Goal: Transaction & Acquisition: Purchase product/service

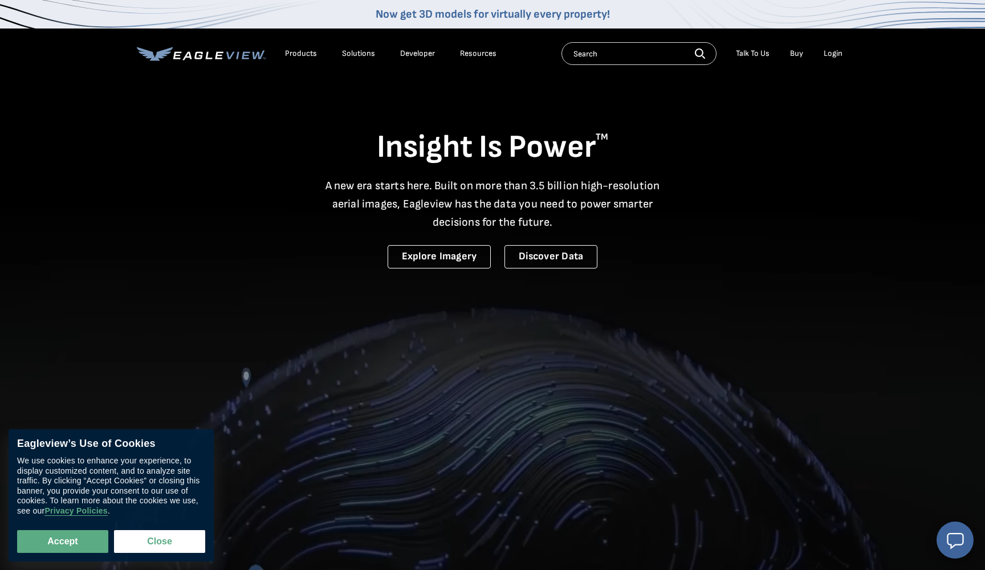
click at [830, 50] on div "Login" at bounding box center [832, 53] width 19 height 10
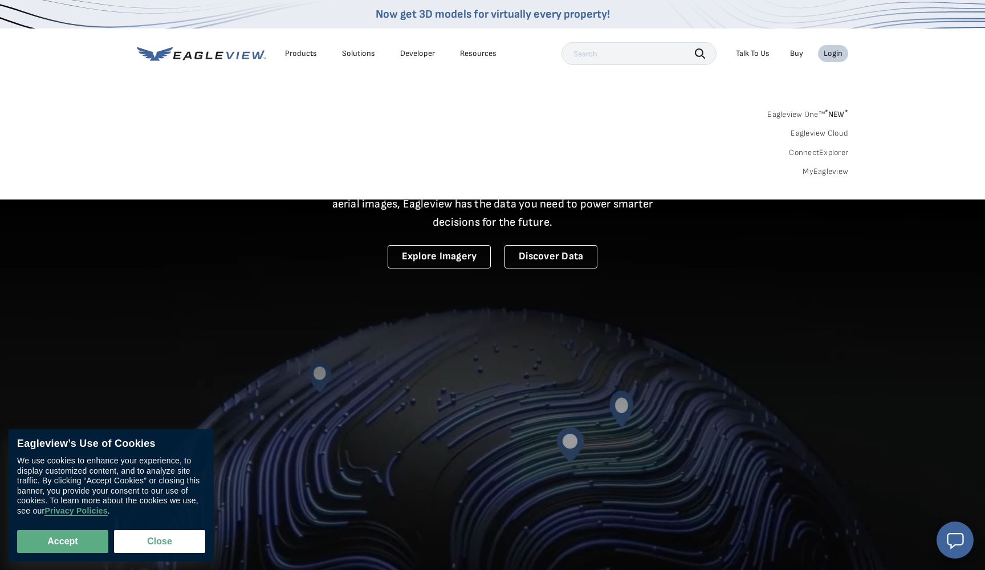
click at [829, 171] on link "MyEagleview" at bounding box center [825, 171] width 46 height 10
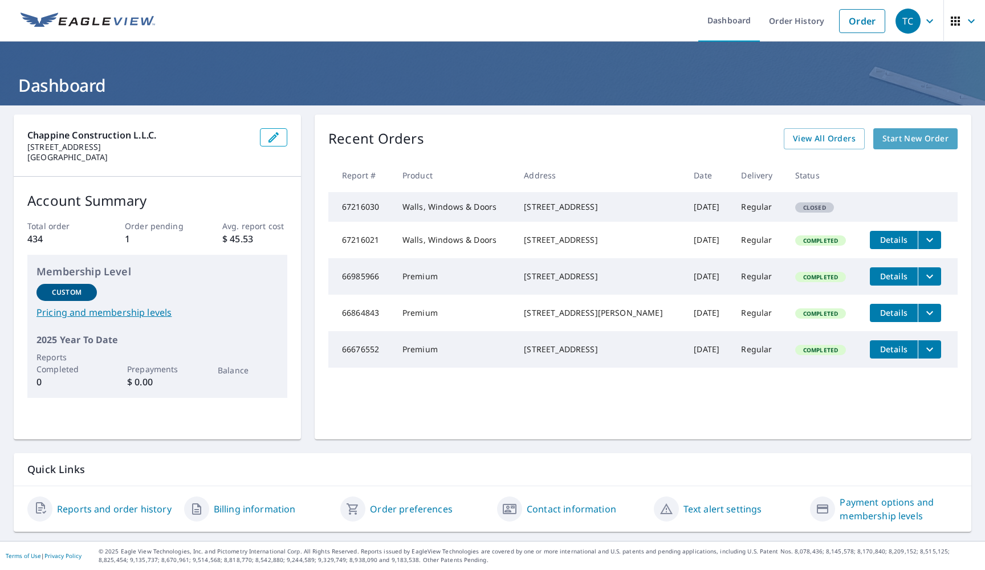
click at [911, 138] on span "Start New Order" at bounding box center [915, 139] width 66 height 14
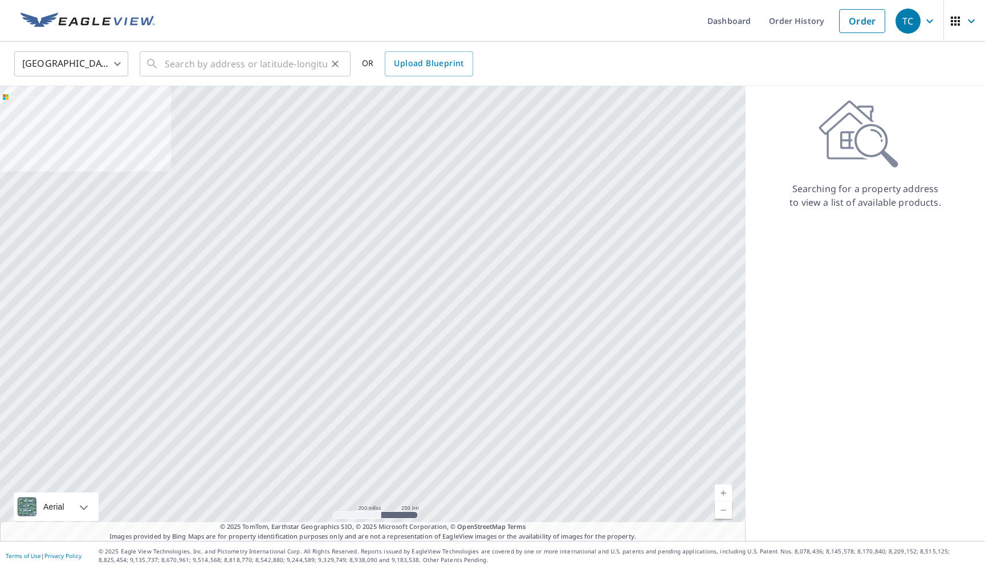
click at [164, 62] on div "​" at bounding box center [245, 63] width 211 height 25
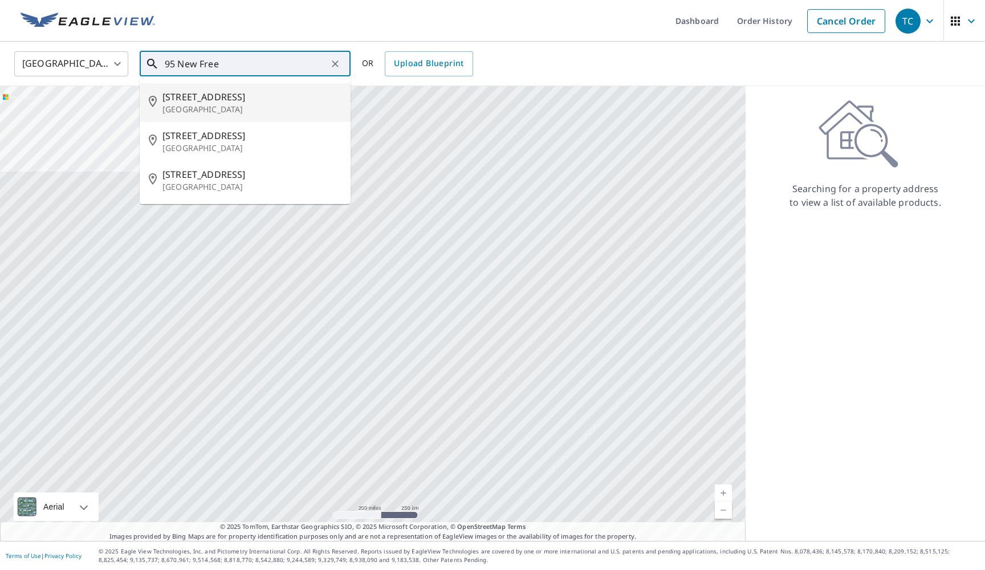
click at [193, 104] on p "Berlin, NJ 08009" at bounding box center [251, 109] width 179 height 11
type input "95 New Freedom Rd Berlin, NJ 08009"
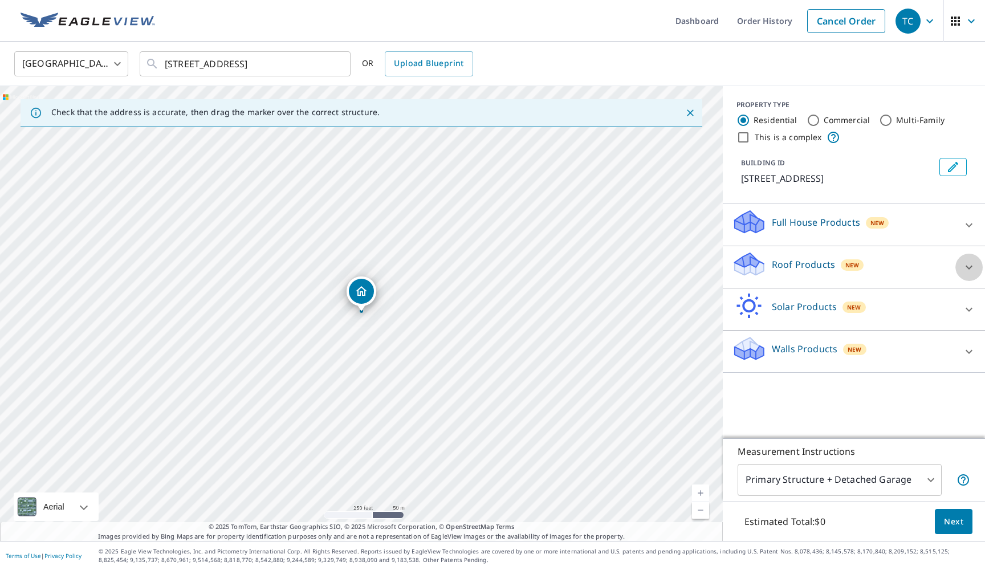
click at [969, 262] on icon at bounding box center [969, 267] width 14 height 14
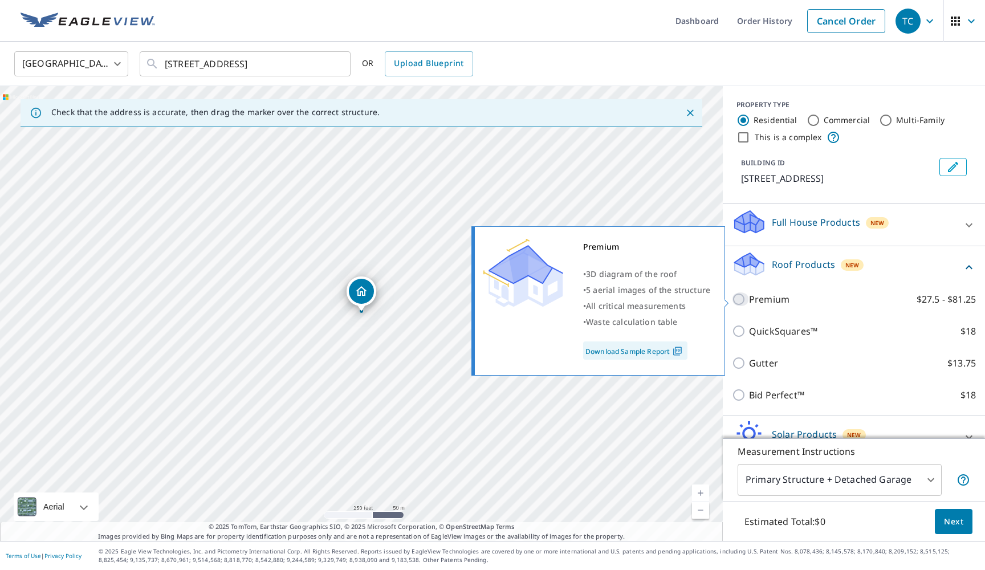
click at [739, 295] on input "Premium $27.5 - $81.25" at bounding box center [740, 299] width 17 height 14
checkbox input "true"
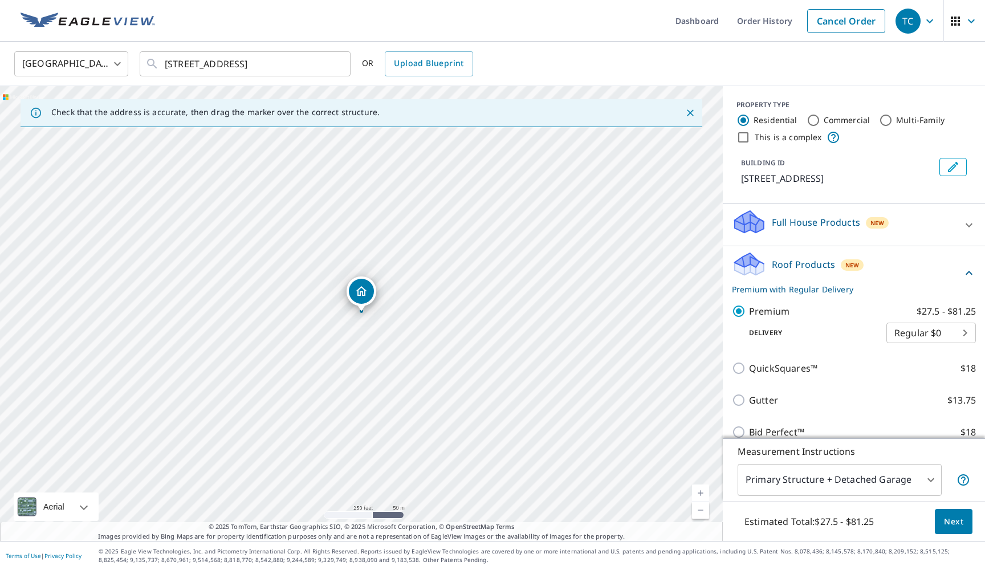
click at [932, 478] on body "TC TC Dashboard Order History Cancel Order TC United States US ​ 95 New Freedom…" at bounding box center [492, 285] width 985 height 570
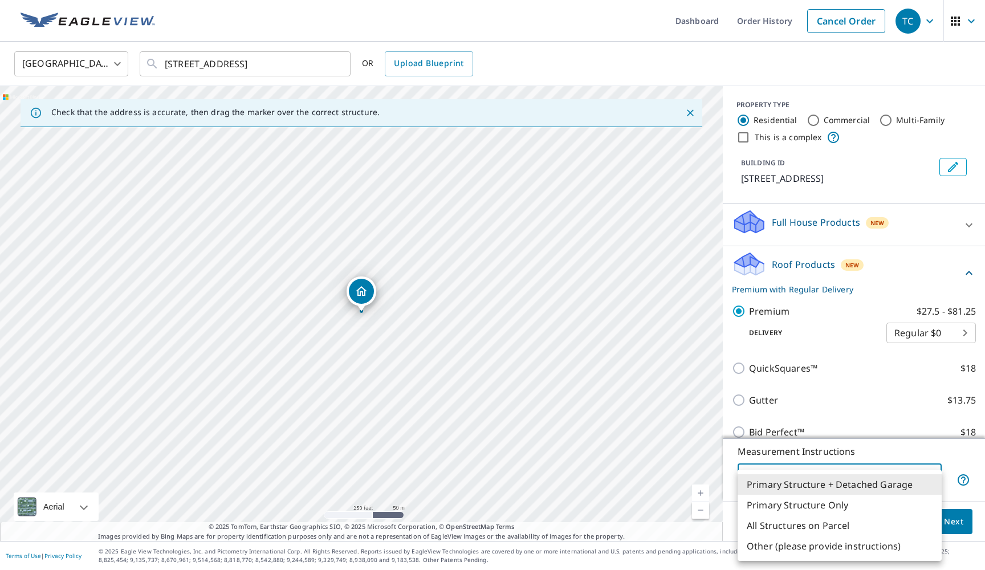
click at [856, 525] on li "All Structures on Parcel" at bounding box center [839, 525] width 204 height 21
type input "3"
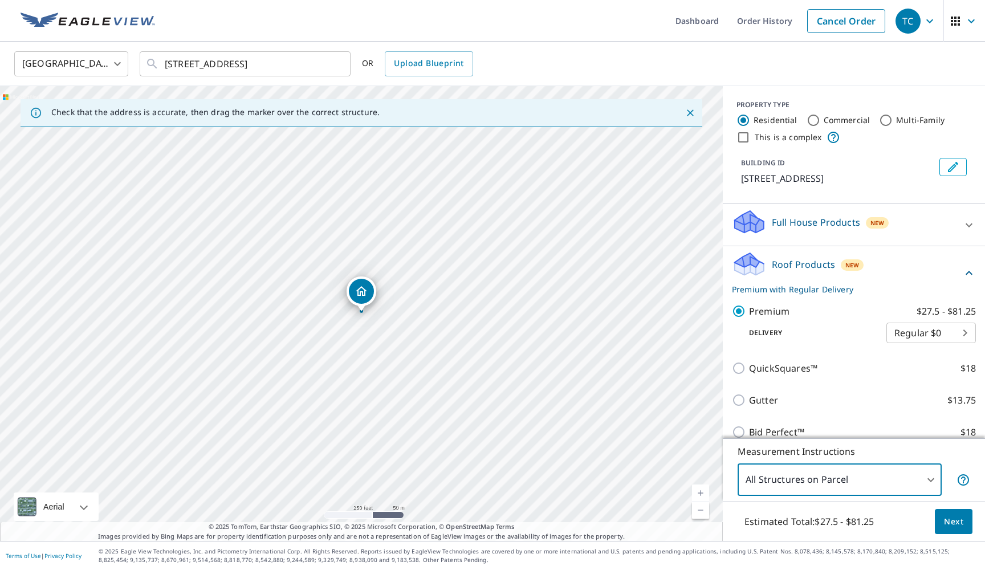
click at [953, 519] on span "Next" at bounding box center [953, 522] width 19 height 14
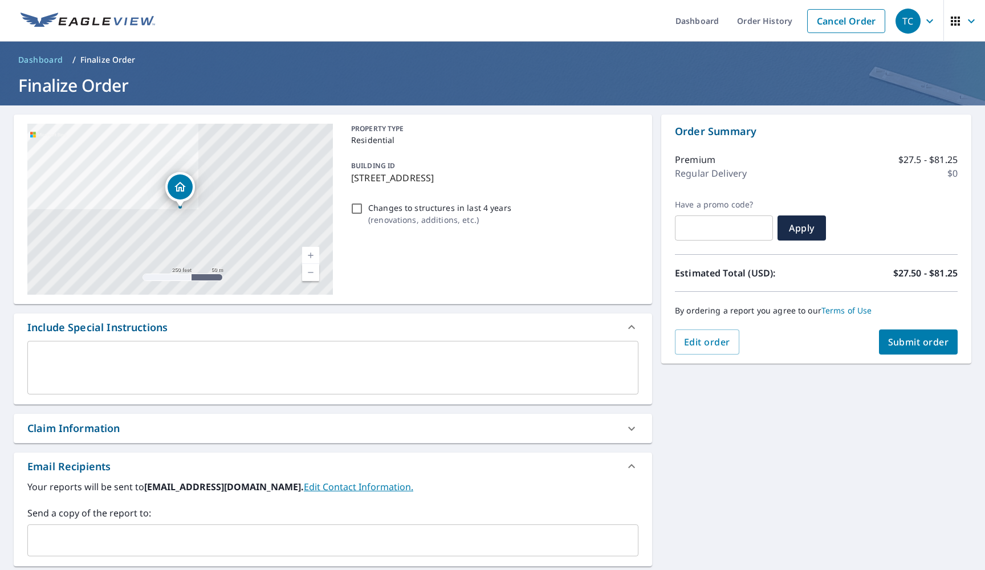
click at [909, 345] on span "Submit order" at bounding box center [918, 342] width 61 height 13
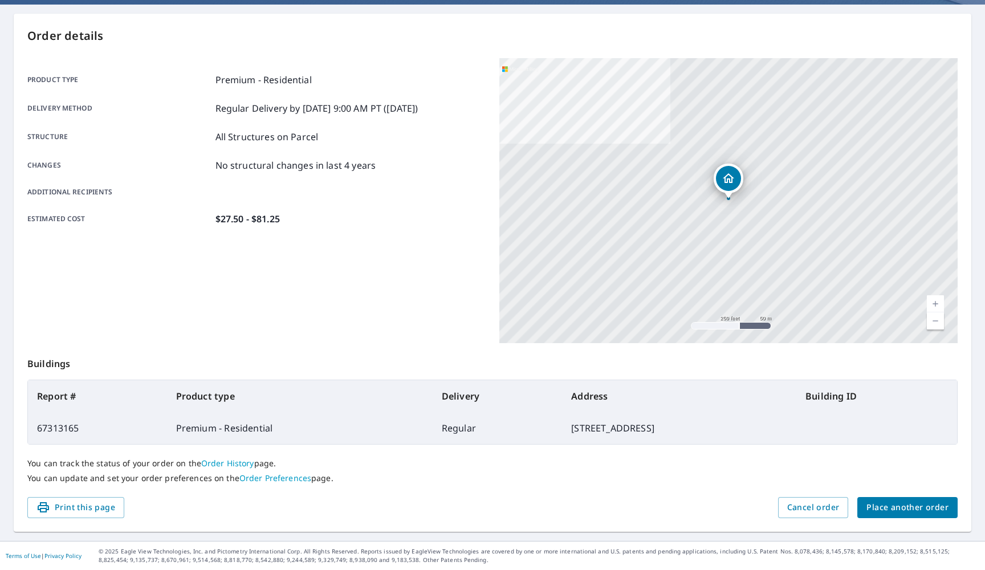
scroll to position [100, 0]
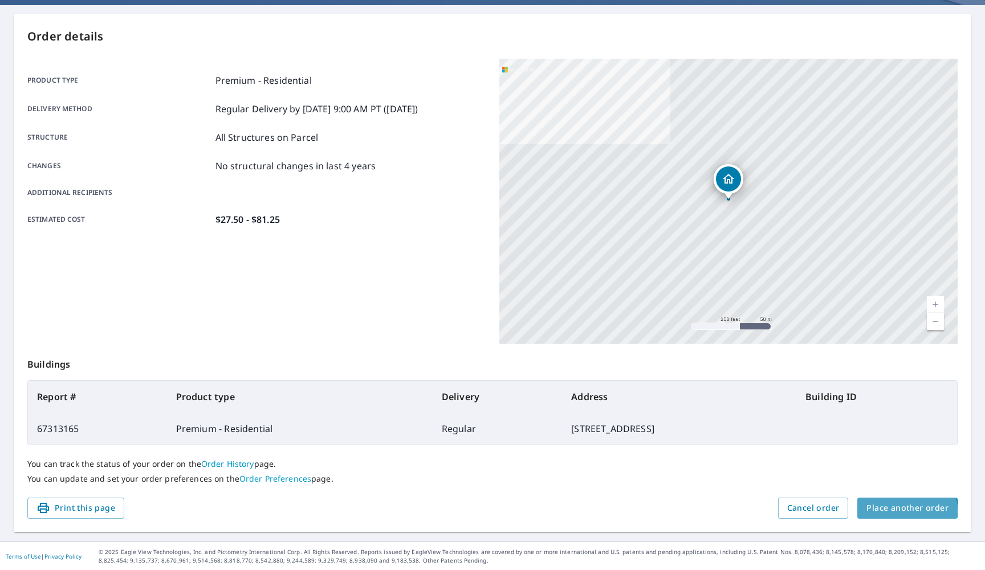
click at [899, 511] on span "Place another order" at bounding box center [907, 508] width 82 height 14
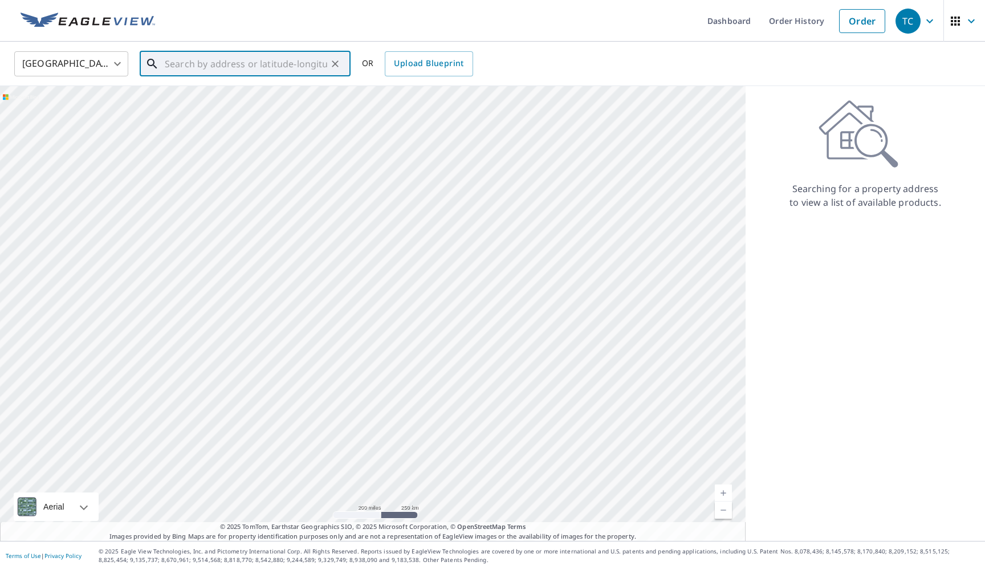
click at [174, 62] on input "text" at bounding box center [246, 64] width 162 height 32
click at [198, 103] on span "500 S Chew Rd" at bounding box center [251, 97] width 179 height 14
type input "500 S Chew Rd Hammonton, NJ 08037"
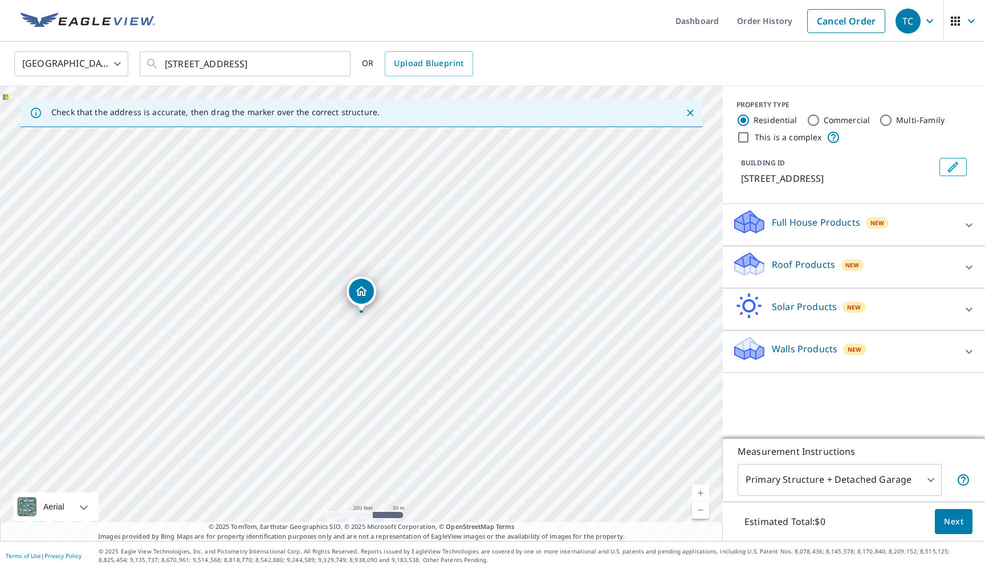
click at [368, 338] on div "500 S Chew Rd Hammonton, NJ 08037" at bounding box center [361, 313] width 723 height 455
click at [968, 350] on icon at bounding box center [969, 352] width 14 height 14
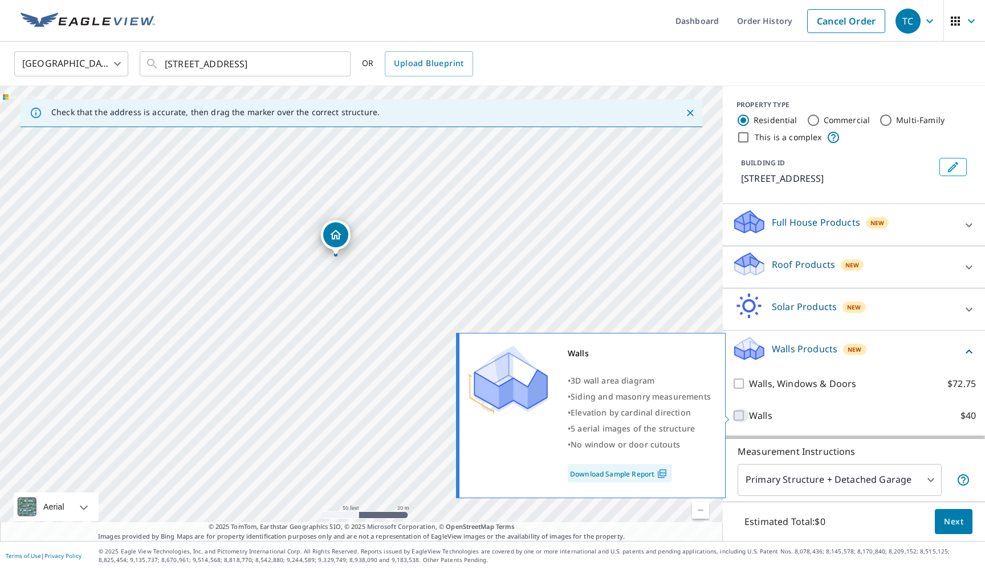
click at [739, 415] on input "Walls $40" at bounding box center [740, 416] width 17 height 14
checkbox input "true"
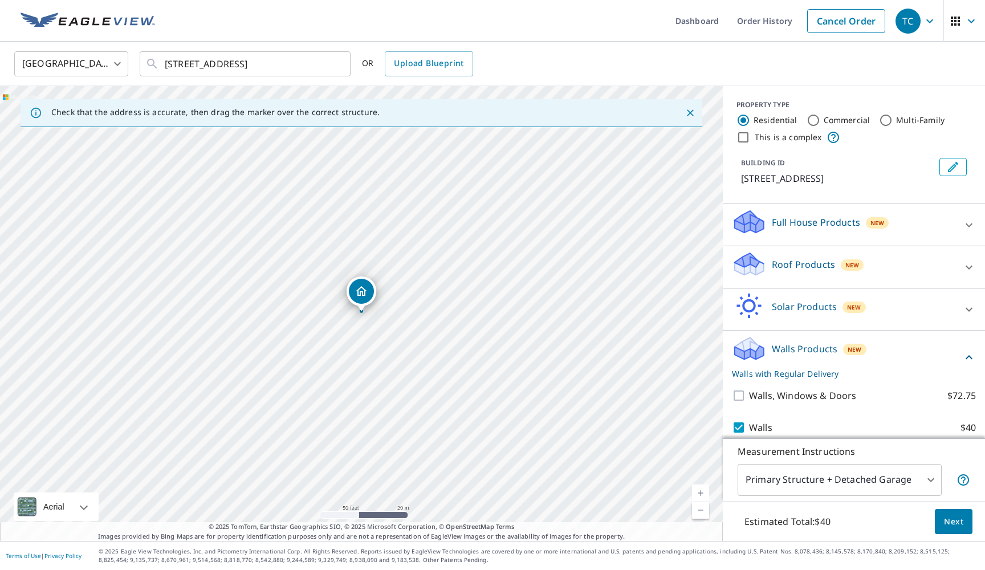
click at [931, 478] on body "TC TC Dashboard Order History Cancel Order TC United States US ​ 500 S Chew Rd …" at bounding box center [492, 285] width 985 height 570
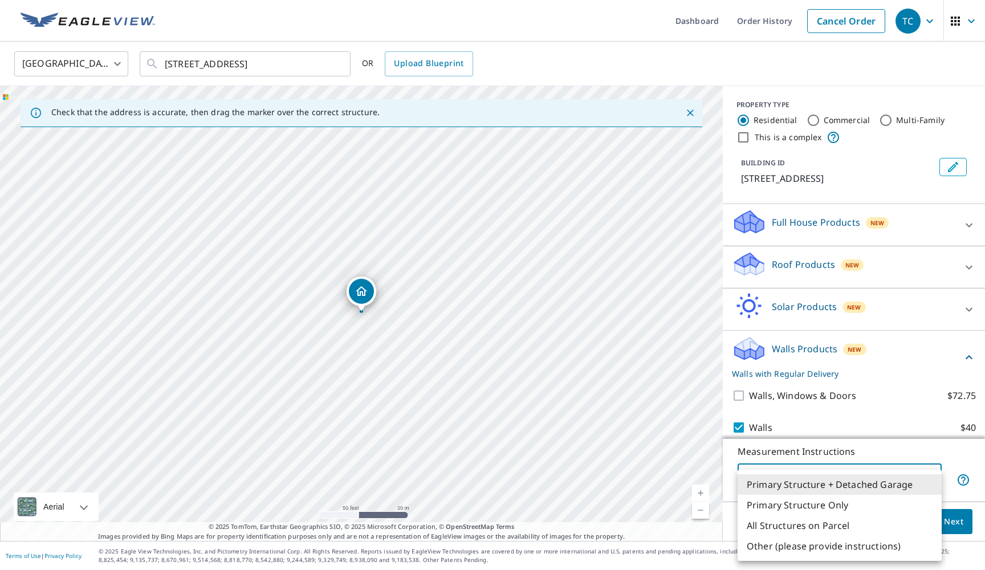
click at [862, 504] on li "Primary Structure Only" at bounding box center [839, 505] width 204 height 21
type input "2"
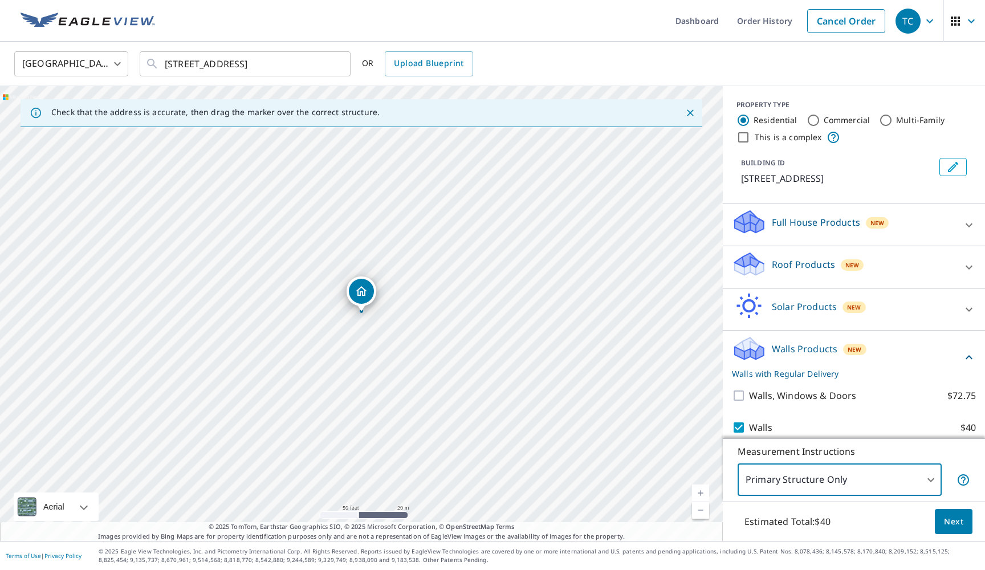
click at [955, 520] on span "Next" at bounding box center [953, 522] width 19 height 14
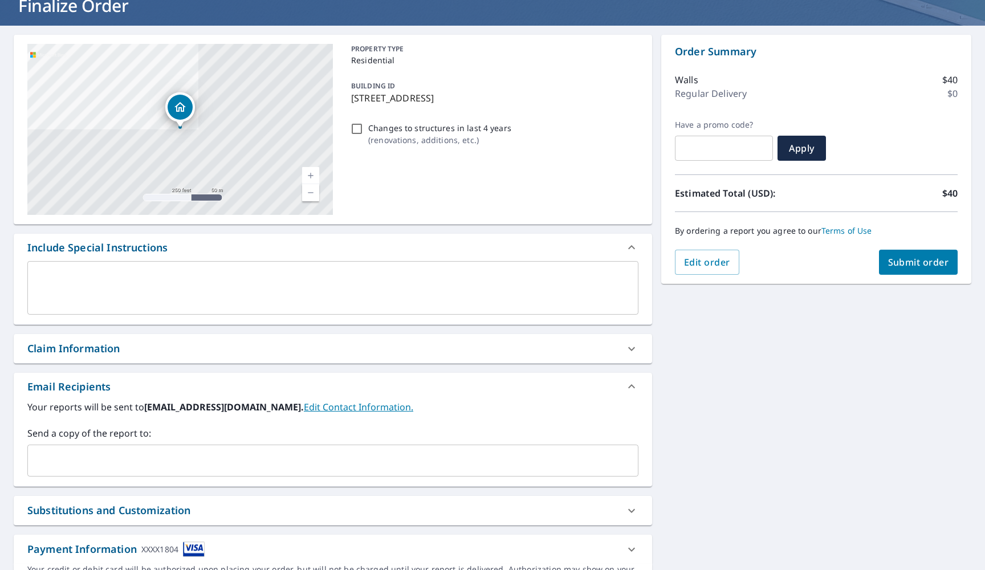
scroll to position [84, 0]
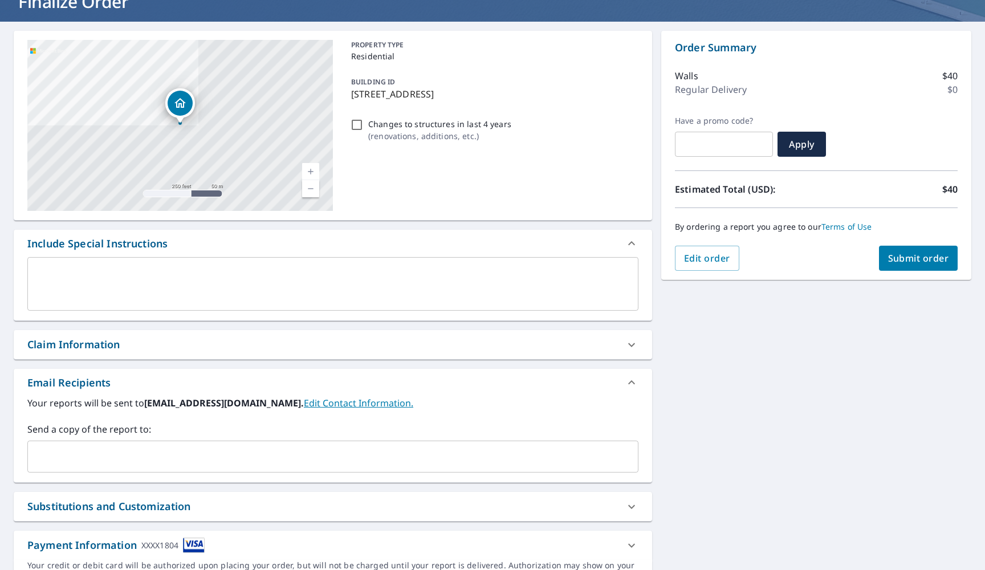
click at [924, 255] on span "Submit order" at bounding box center [918, 258] width 61 height 13
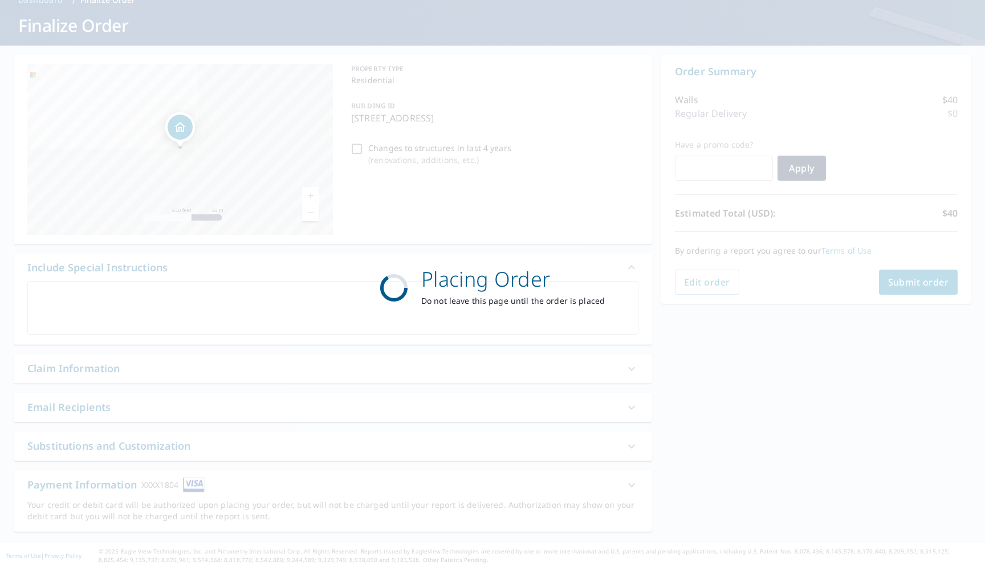
scroll to position [60, 0]
